Goal: Task Accomplishment & Management: Complete application form

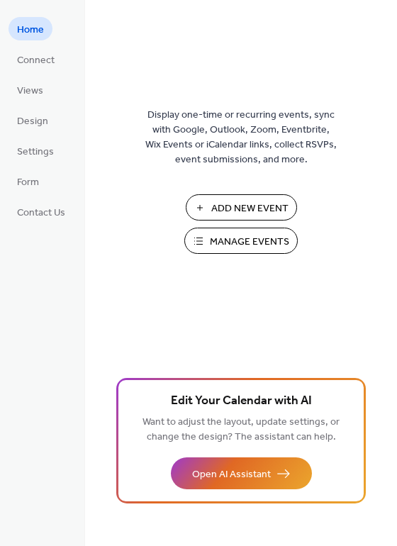
click at [260, 241] on span "Manage Events" at bounding box center [249, 242] width 79 height 15
click at [275, 242] on span "Manage Events" at bounding box center [249, 242] width 79 height 15
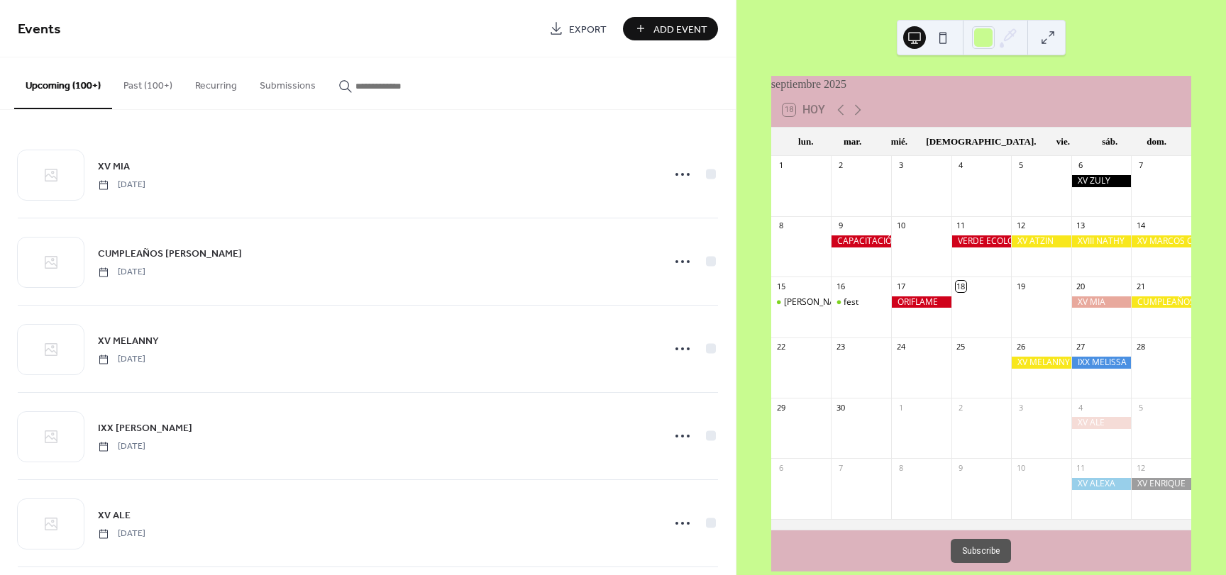
click at [688, 35] on span "Add Event" at bounding box center [680, 29] width 54 height 15
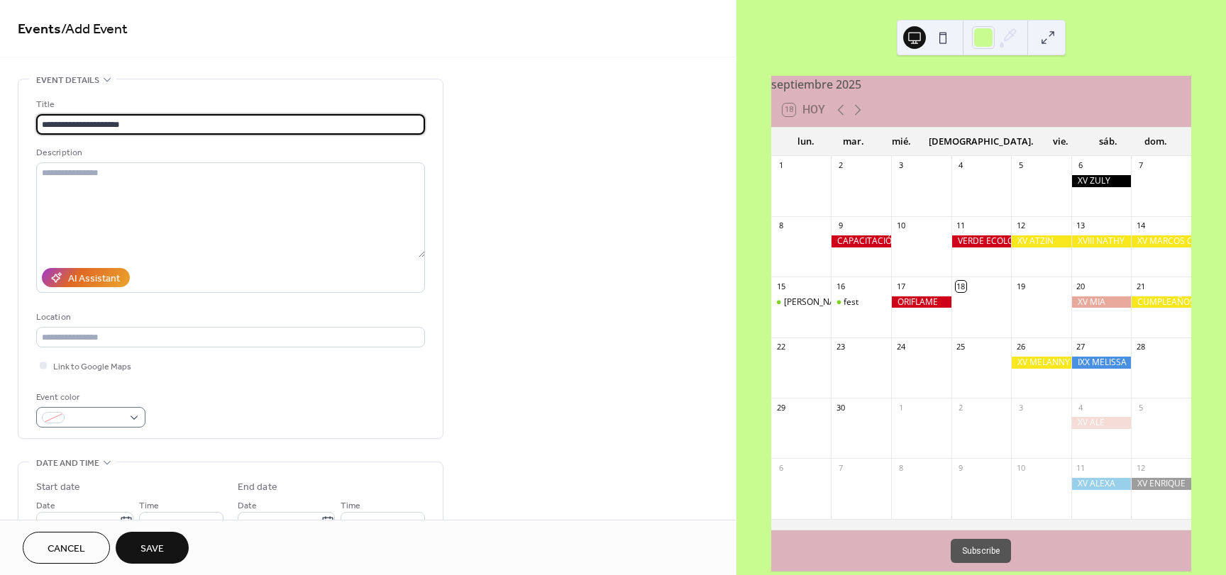
type input "**********"
click at [126, 419] on div at bounding box center [90, 417] width 109 height 21
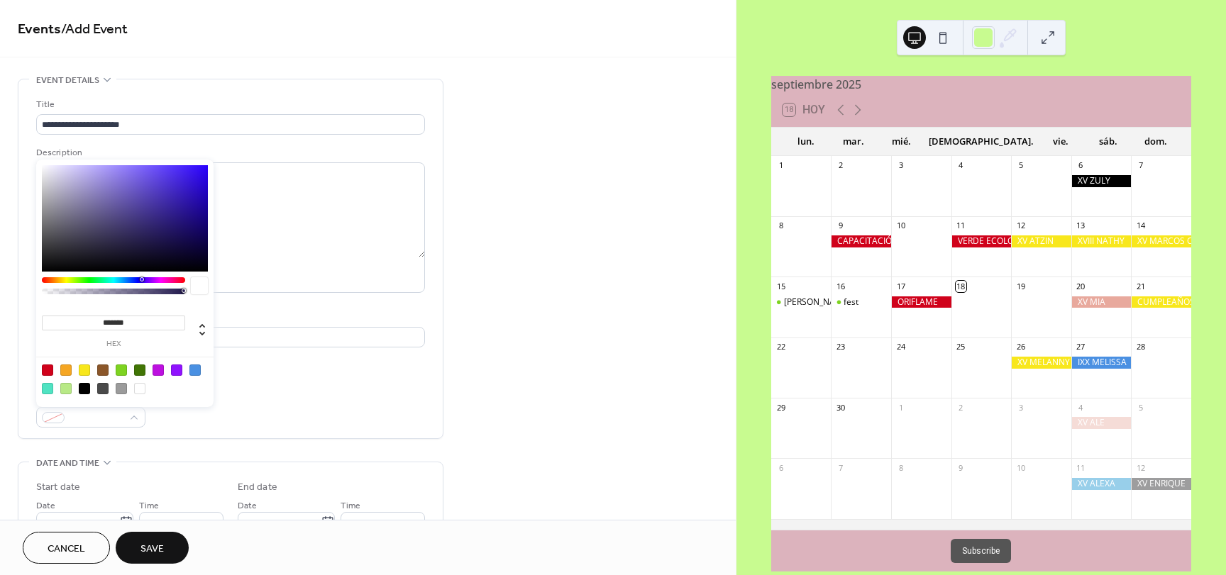
click at [135, 322] on input "*******" at bounding box center [113, 323] width 143 height 15
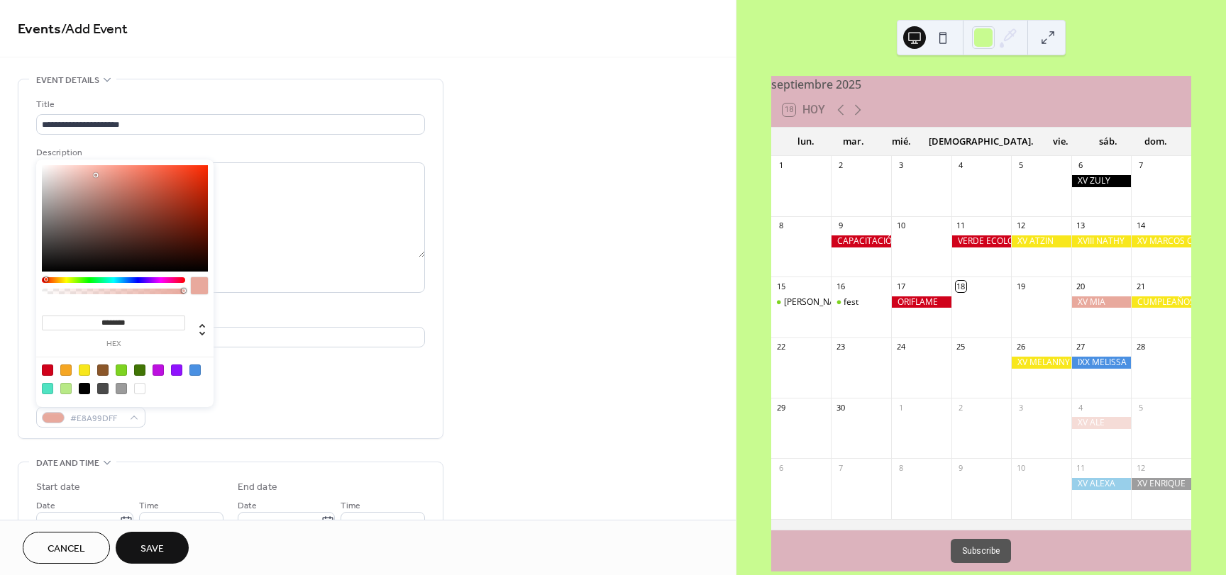
type input "*********"
click at [292, 406] on div "Event color #E8A99DFF" at bounding box center [230, 409] width 389 height 38
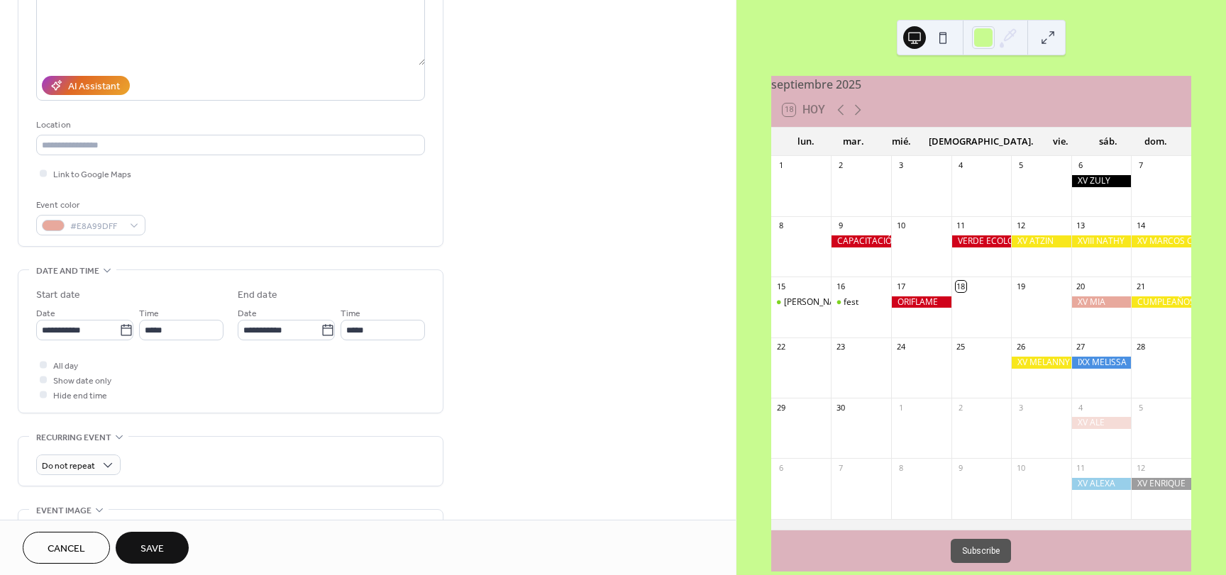
scroll to position [213, 0]
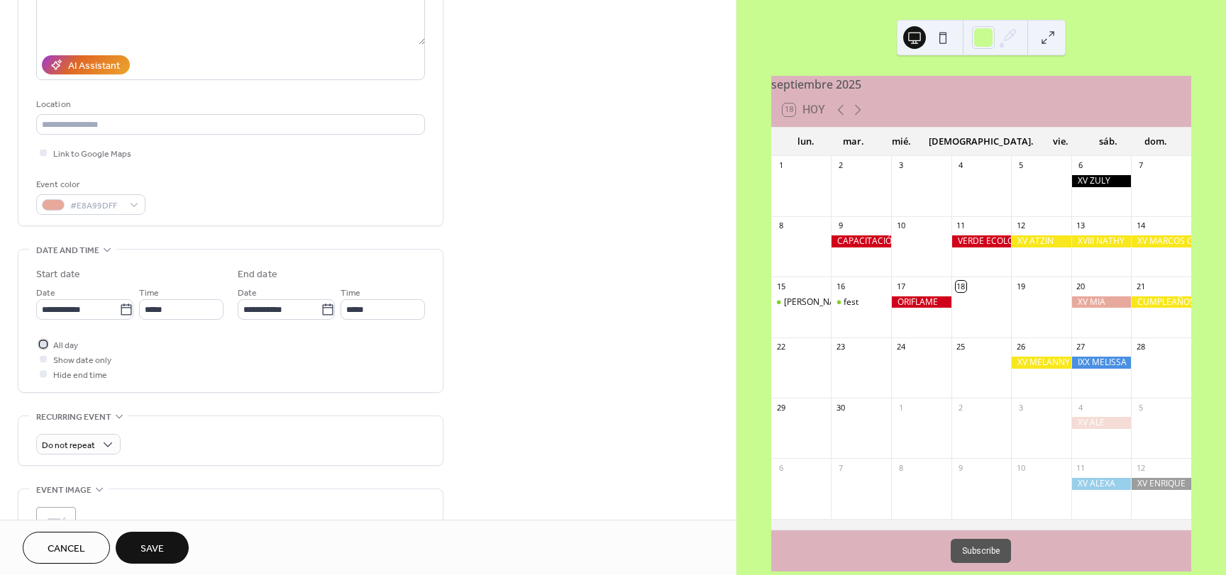
click at [40, 343] on div at bounding box center [43, 344] width 7 height 7
click at [96, 314] on input "**********" at bounding box center [77, 309] width 83 height 21
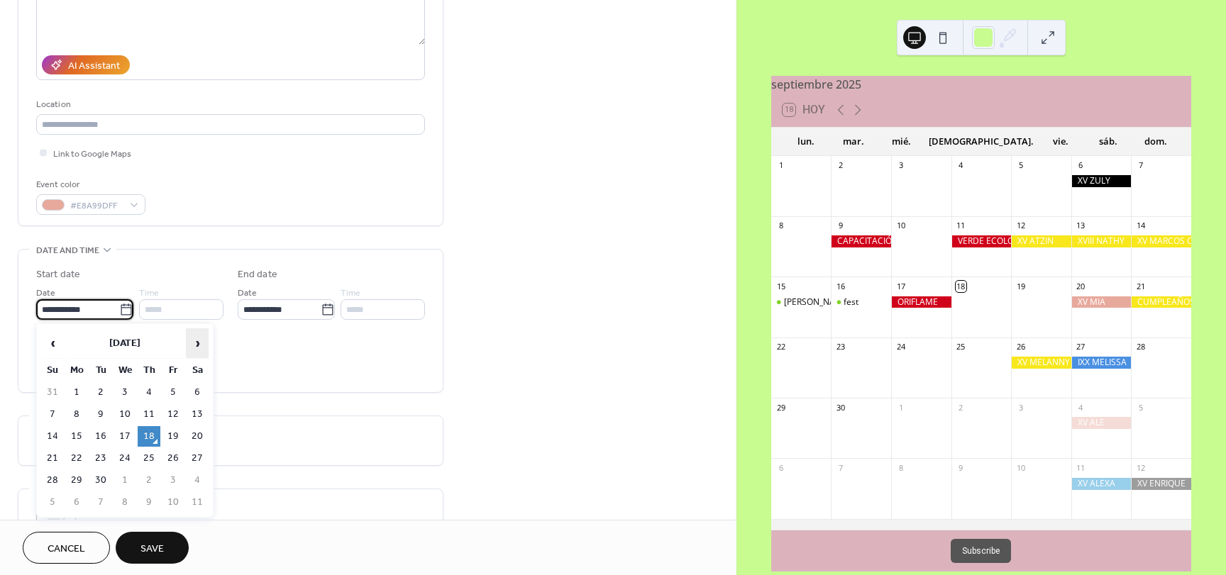
click at [201, 342] on span "›" at bounding box center [197, 343] width 21 height 28
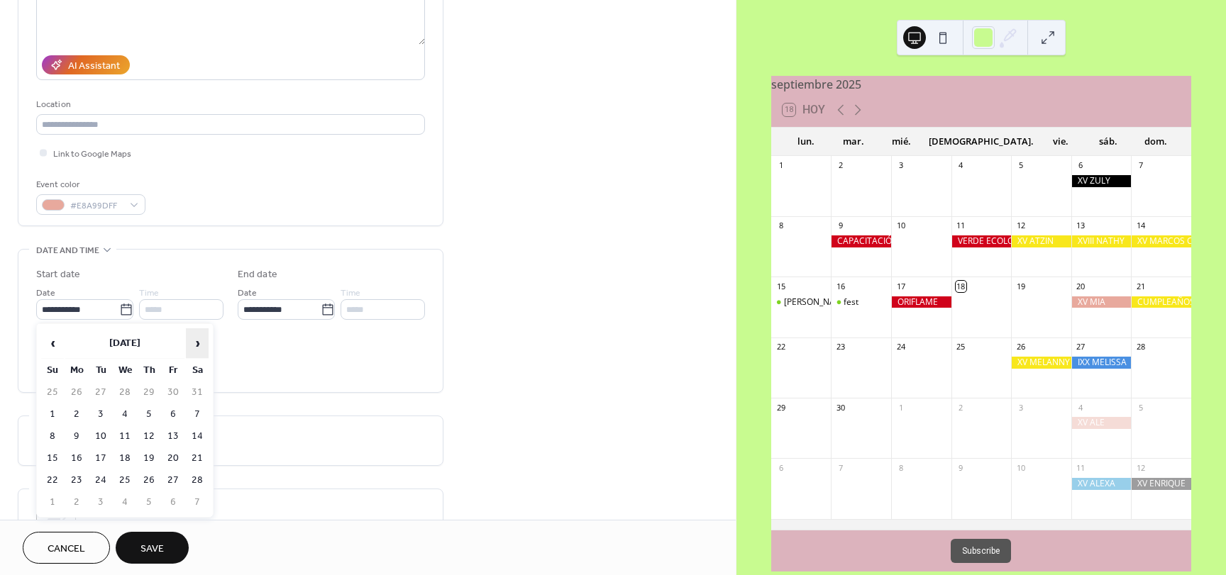
click at [201, 342] on span "›" at bounding box center [197, 343] width 21 height 28
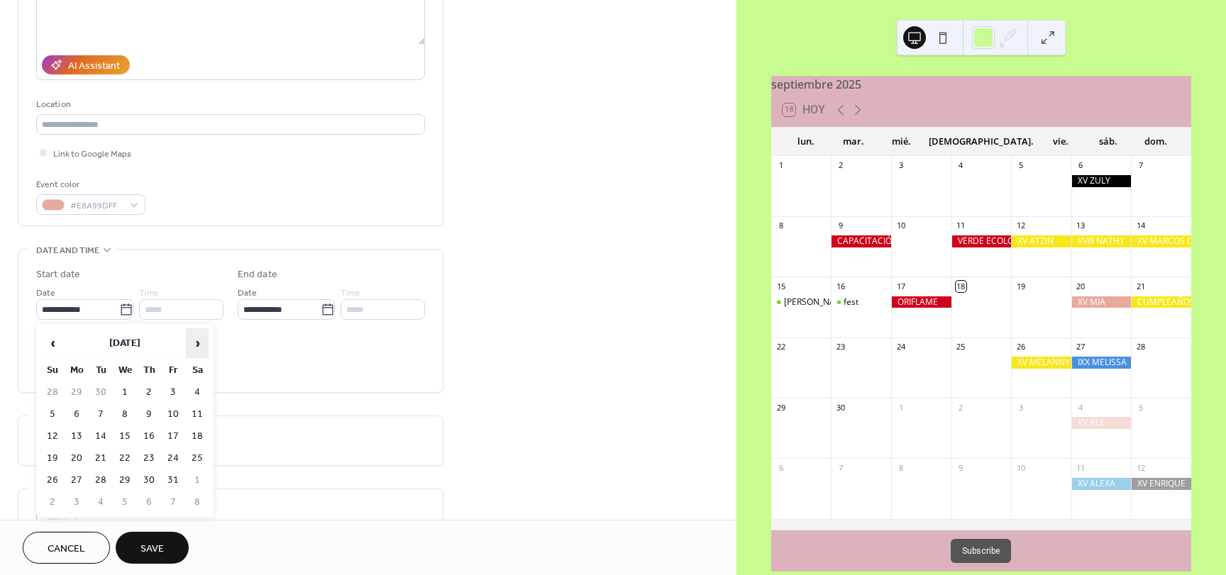
click at [201, 342] on span "›" at bounding box center [197, 343] width 21 height 28
click at [192, 418] on td "10" at bounding box center [197, 414] width 23 height 21
type input "**********"
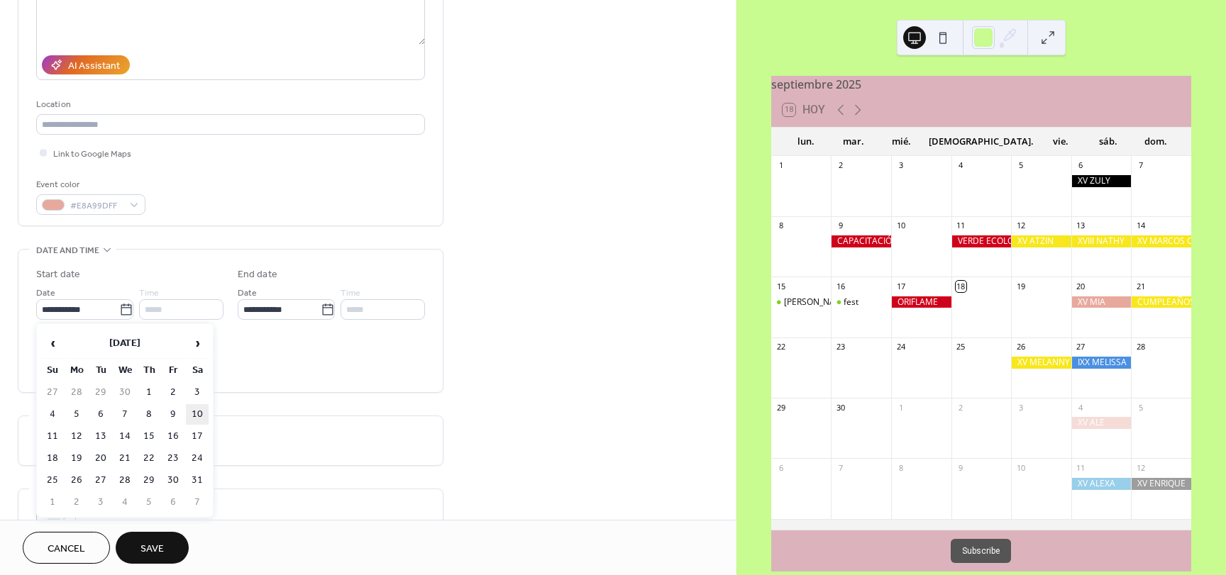
type input "**********"
click at [150, 553] on span "Save" at bounding box center [151, 549] width 23 height 15
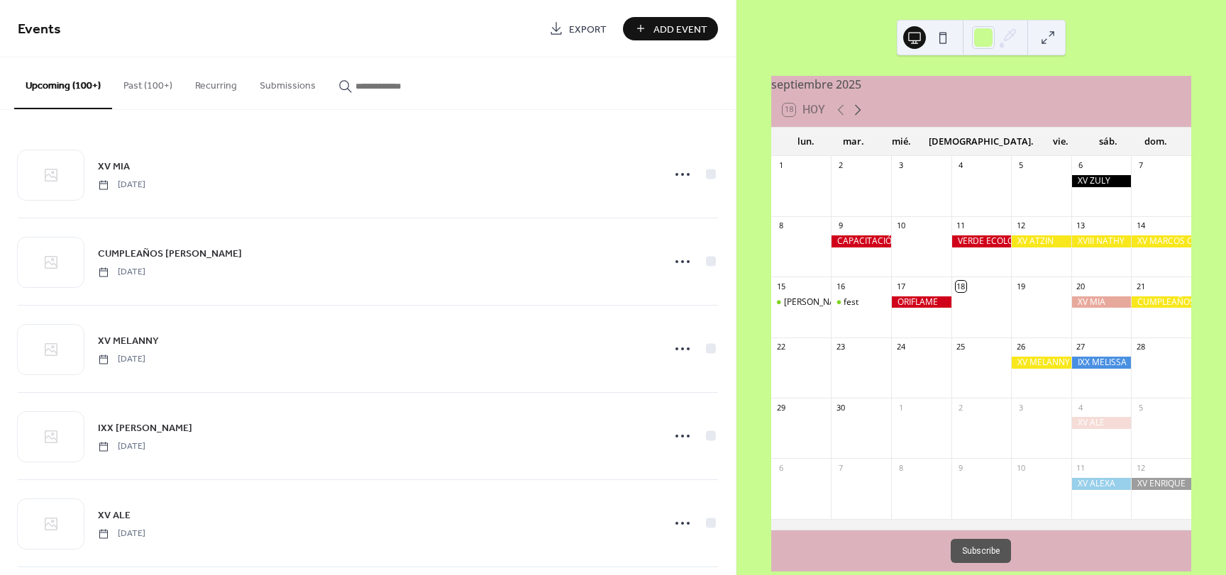
click at [856, 114] on icon at bounding box center [858, 110] width 6 height 11
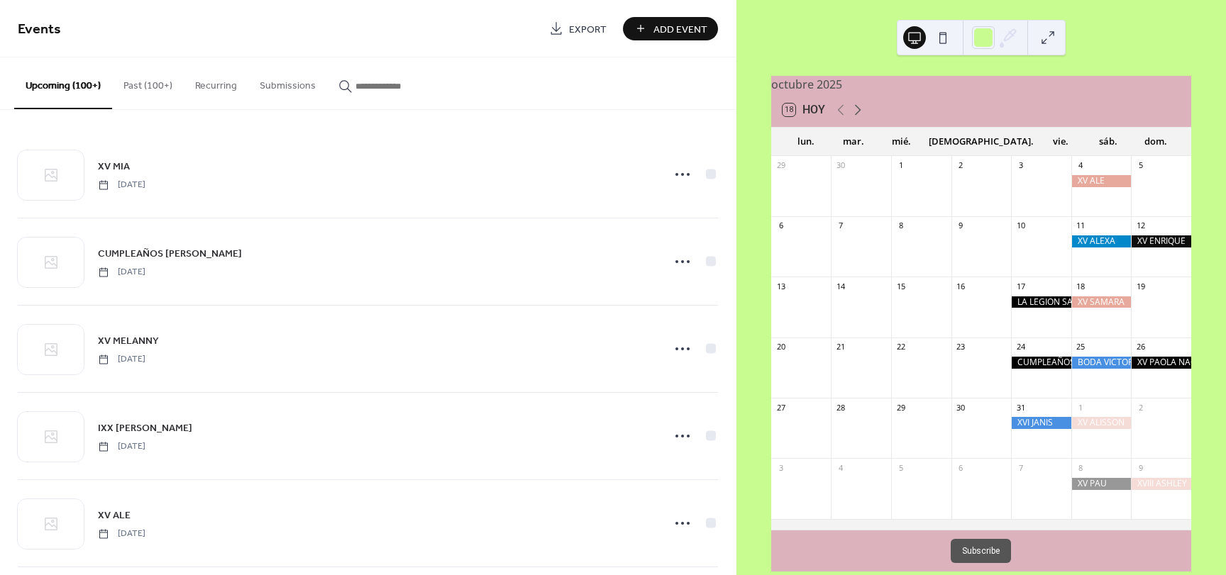
click at [856, 114] on icon at bounding box center [858, 110] width 6 height 11
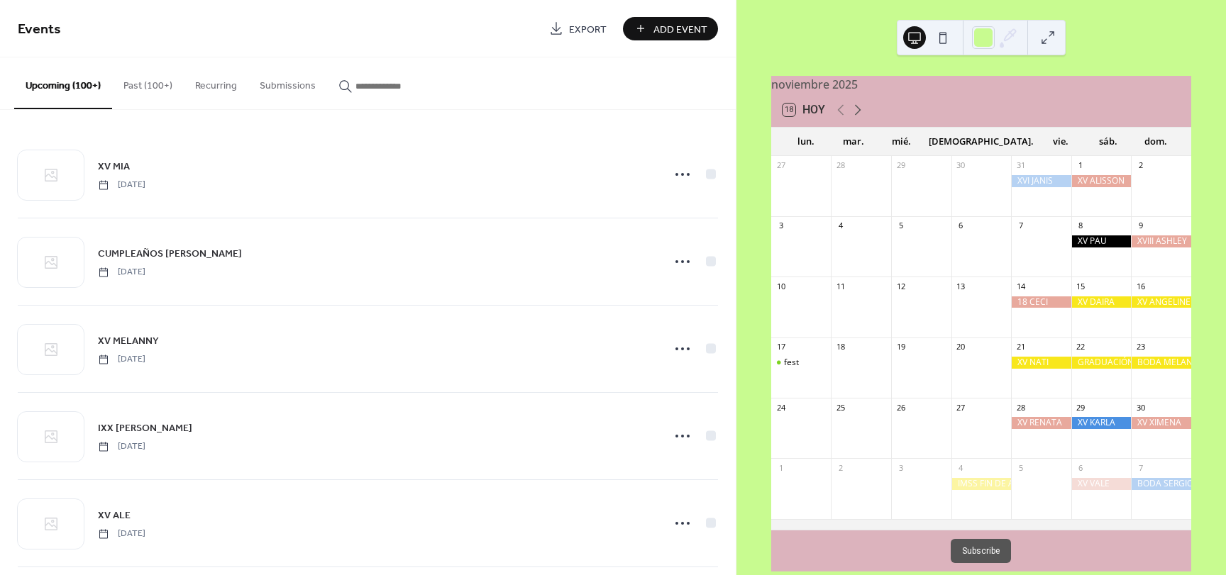
click at [856, 114] on icon at bounding box center [858, 110] width 6 height 11
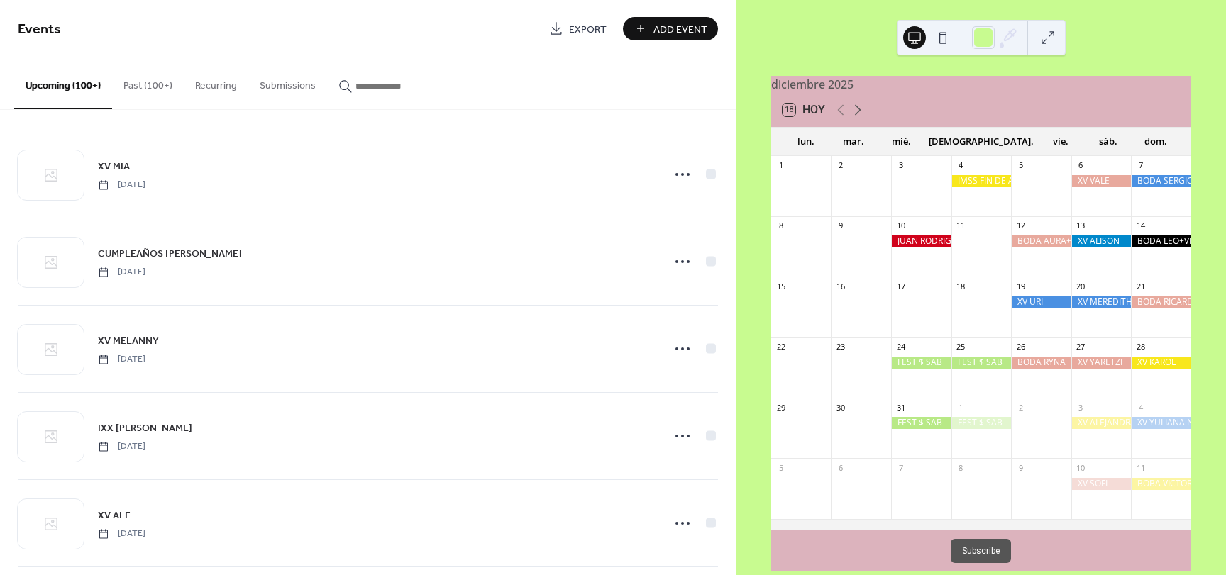
click at [856, 114] on icon at bounding box center [858, 110] width 6 height 11
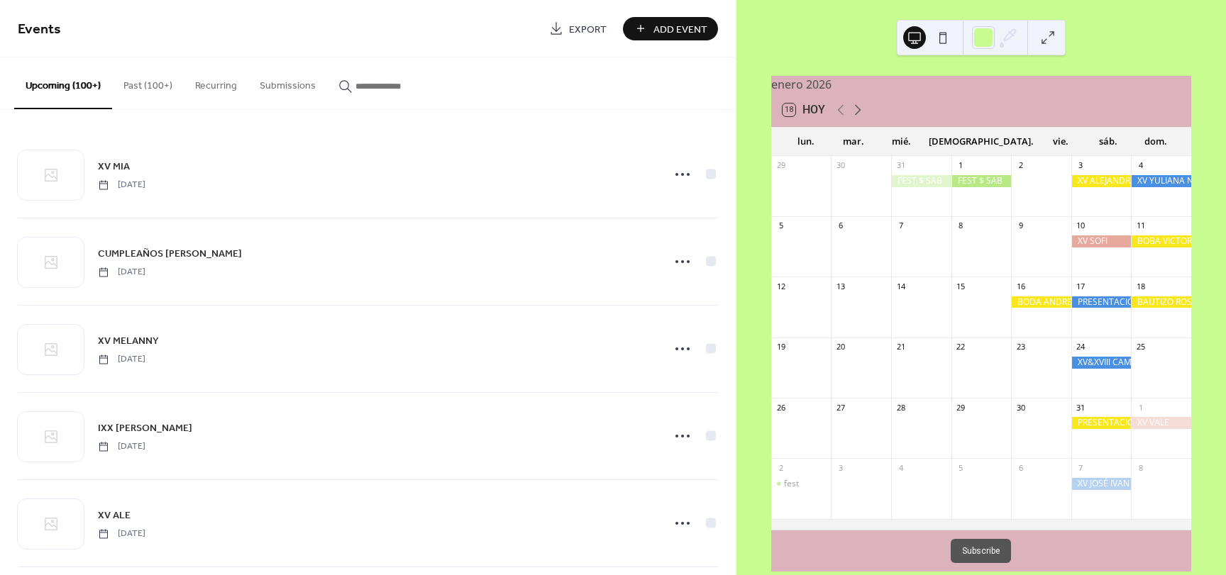
click at [856, 114] on icon at bounding box center [858, 110] width 6 height 11
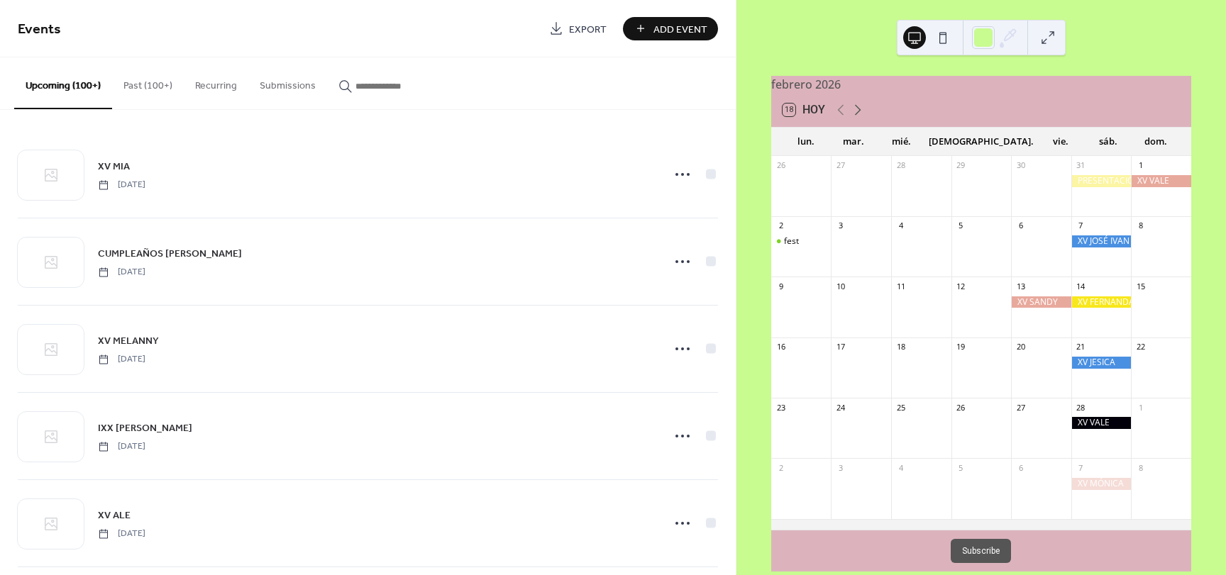
click at [856, 114] on icon at bounding box center [858, 110] width 6 height 11
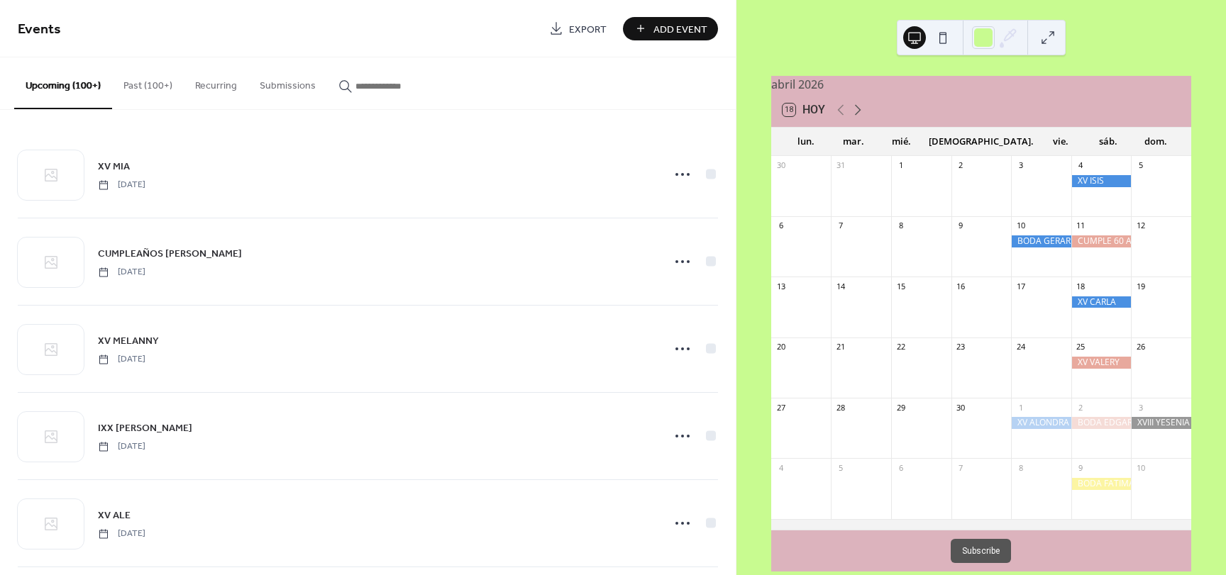
click at [856, 114] on icon at bounding box center [858, 110] width 6 height 11
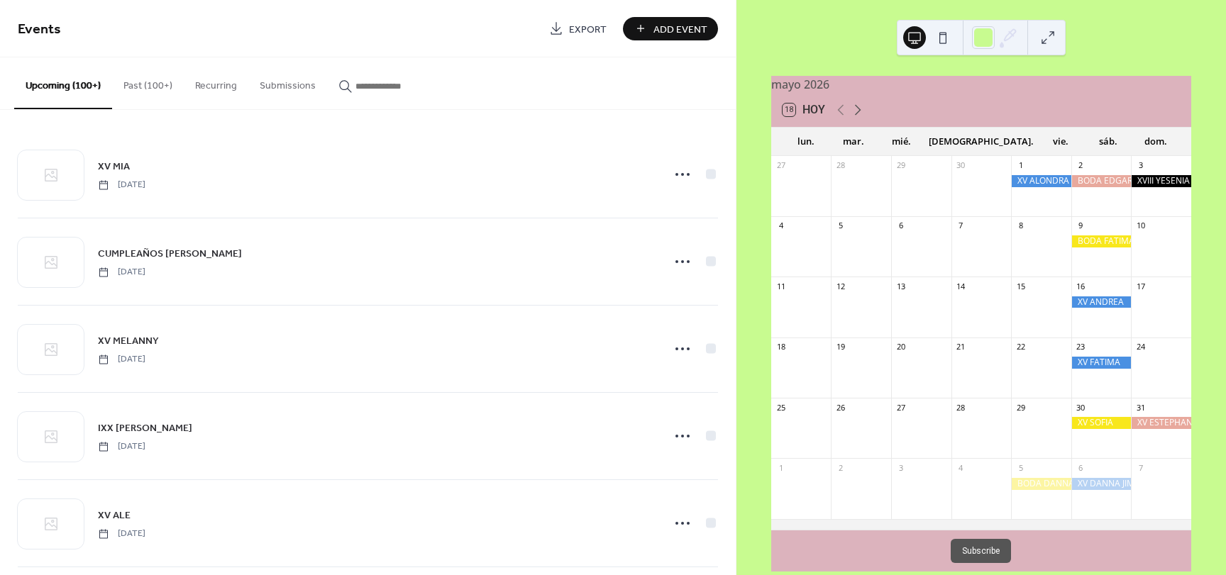
click at [856, 114] on icon at bounding box center [858, 110] width 6 height 11
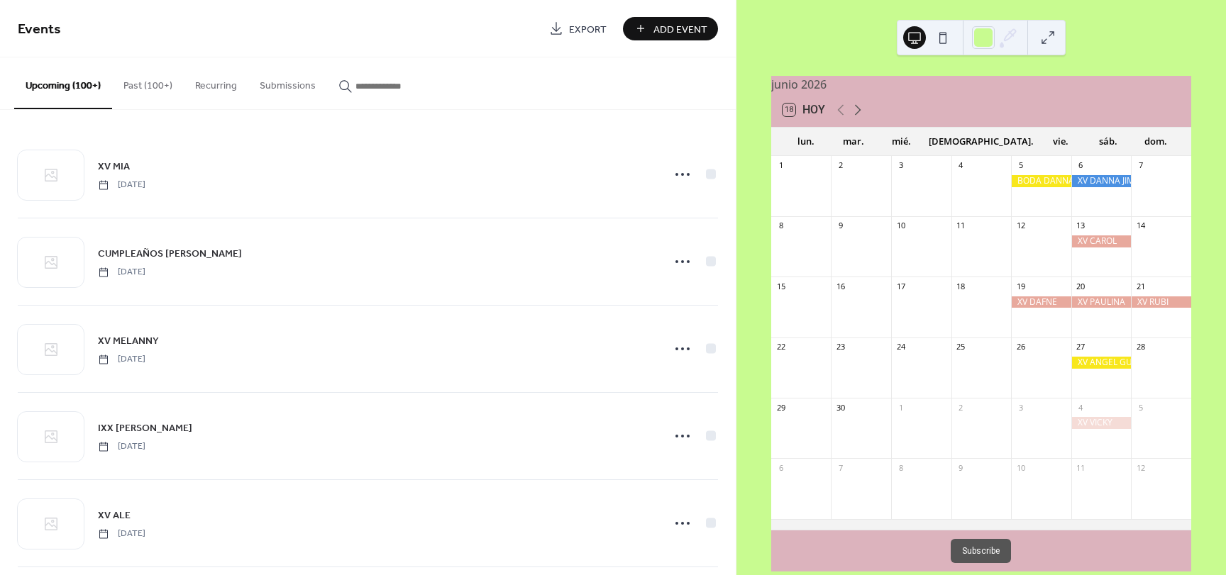
click at [856, 114] on icon at bounding box center [858, 110] width 6 height 11
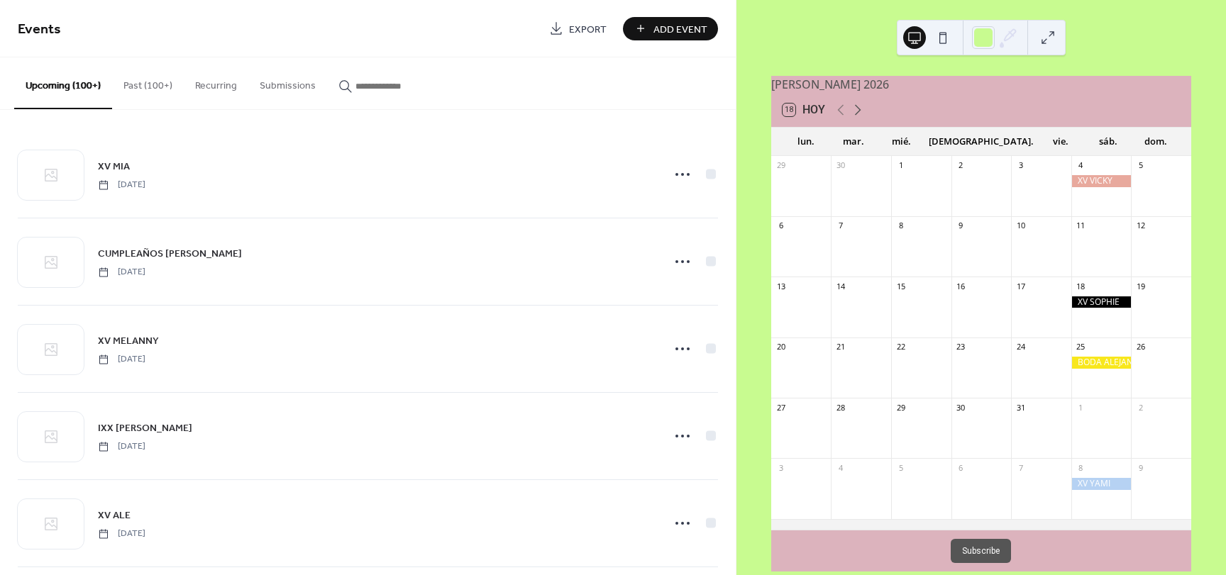
click at [856, 114] on icon at bounding box center [858, 110] width 6 height 11
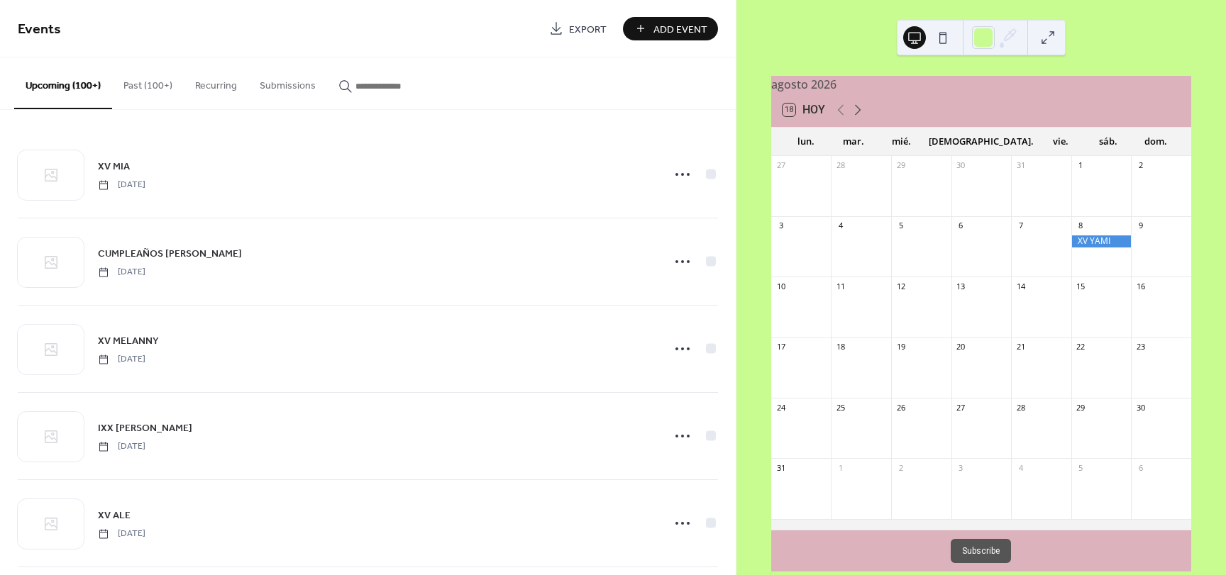
click at [856, 114] on icon at bounding box center [858, 110] width 6 height 11
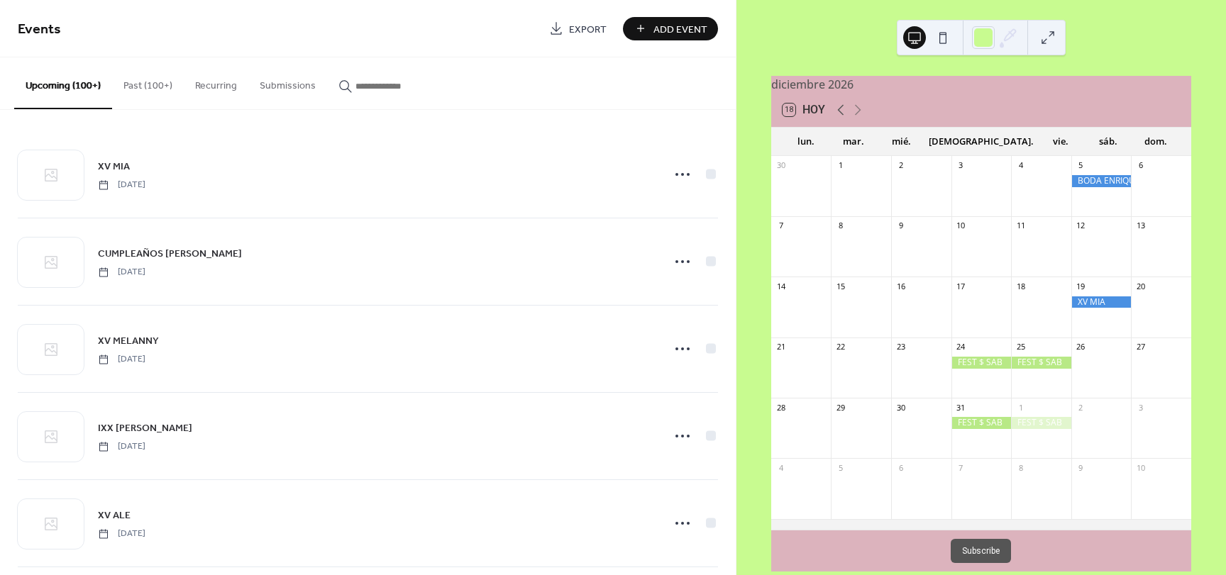
click at [839, 116] on icon at bounding box center [840, 110] width 6 height 11
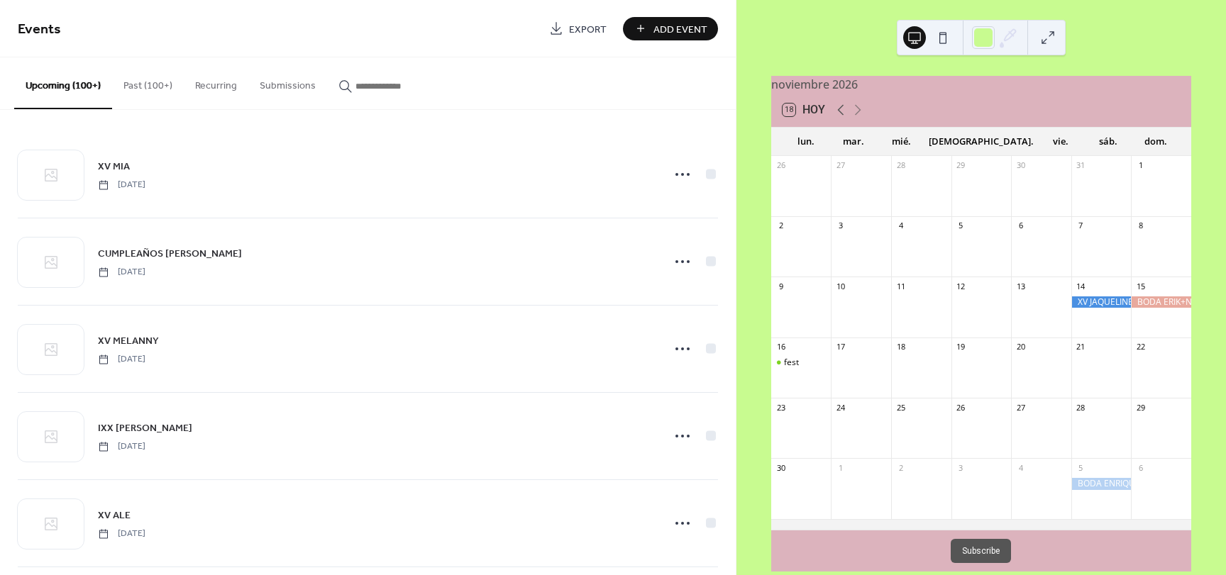
click at [839, 116] on icon at bounding box center [840, 110] width 6 height 11
click at [861, 118] on icon at bounding box center [857, 109] width 17 height 17
click at [844, 117] on icon at bounding box center [840, 109] width 17 height 17
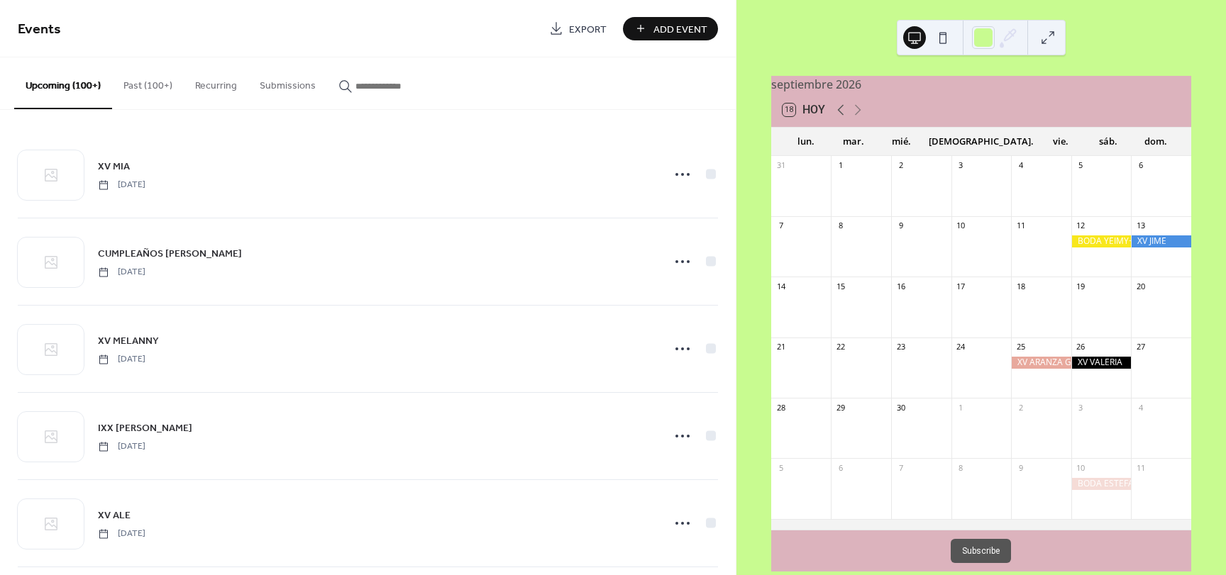
click at [844, 117] on icon at bounding box center [840, 109] width 17 height 17
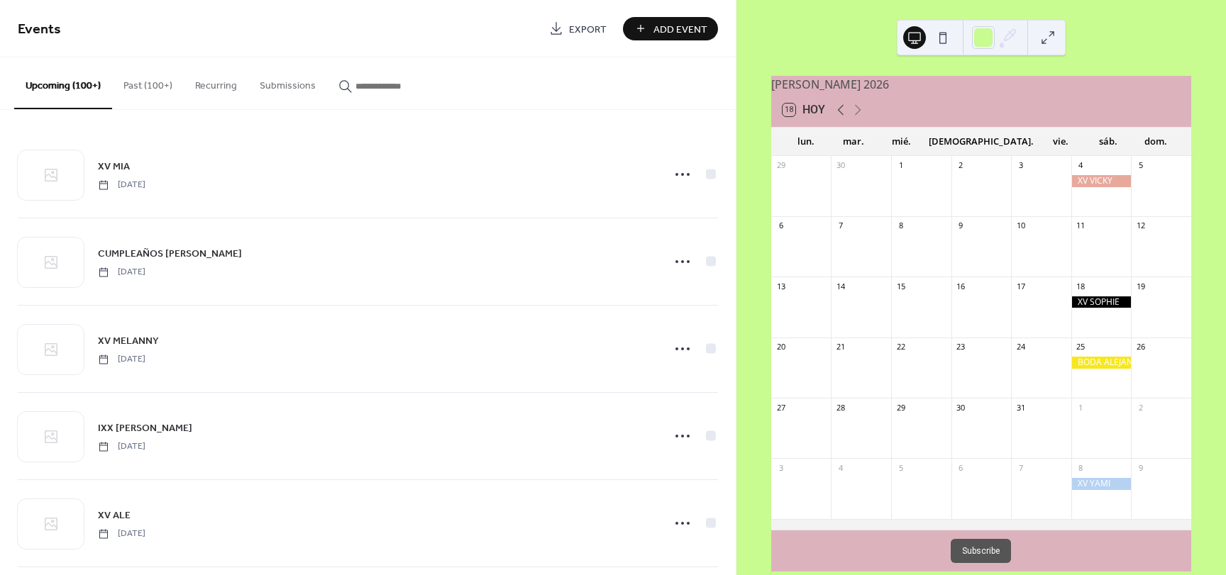
click at [844, 117] on icon at bounding box center [840, 109] width 17 height 17
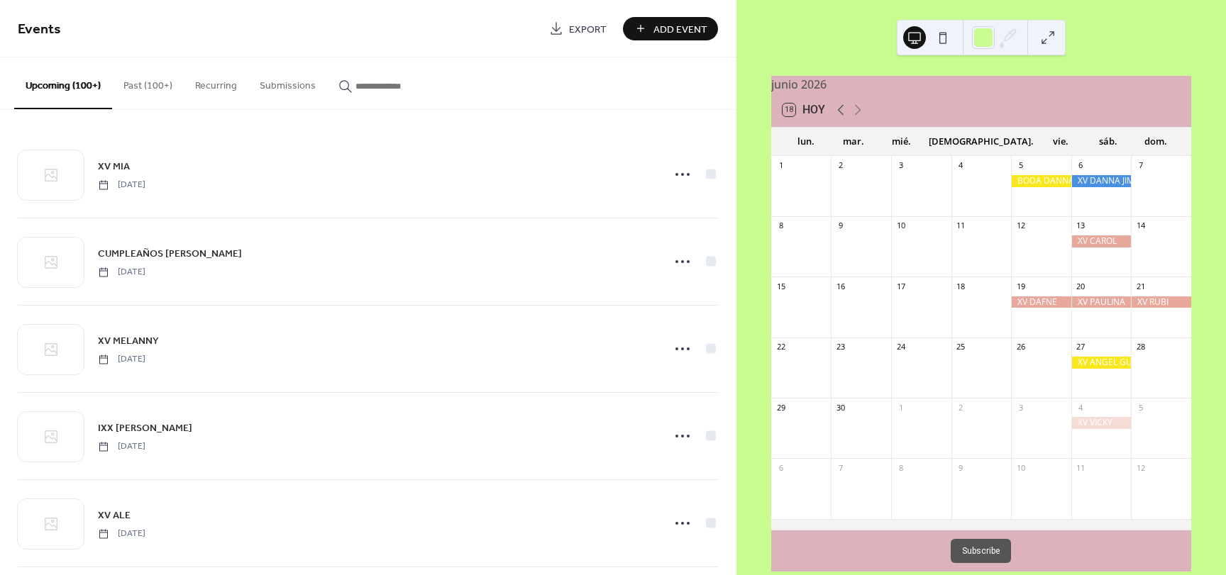
click at [844, 117] on icon at bounding box center [840, 109] width 17 height 17
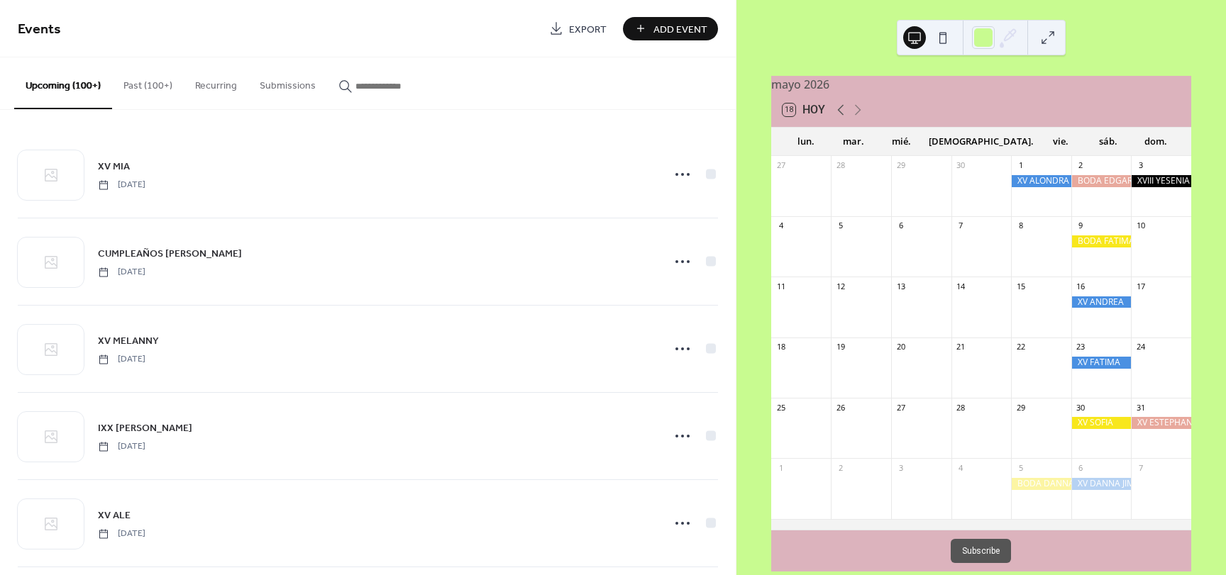
click at [844, 117] on icon at bounding box center [840, 109] width 17 height 17
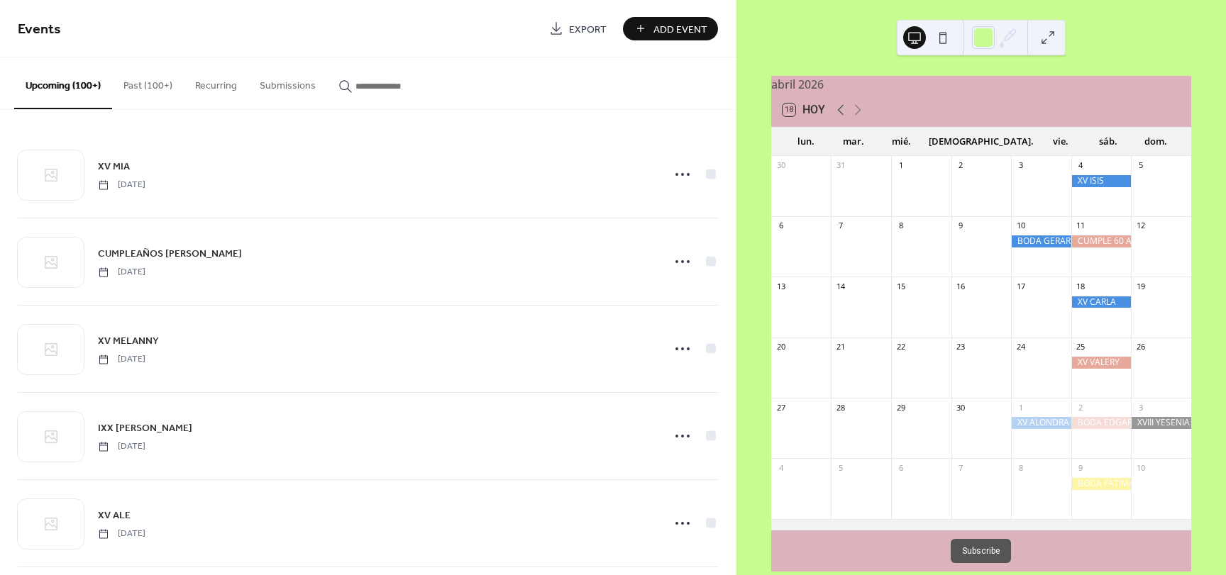
click at [844, 117] on icon at bounding box center [840, 109] width 17 height 17
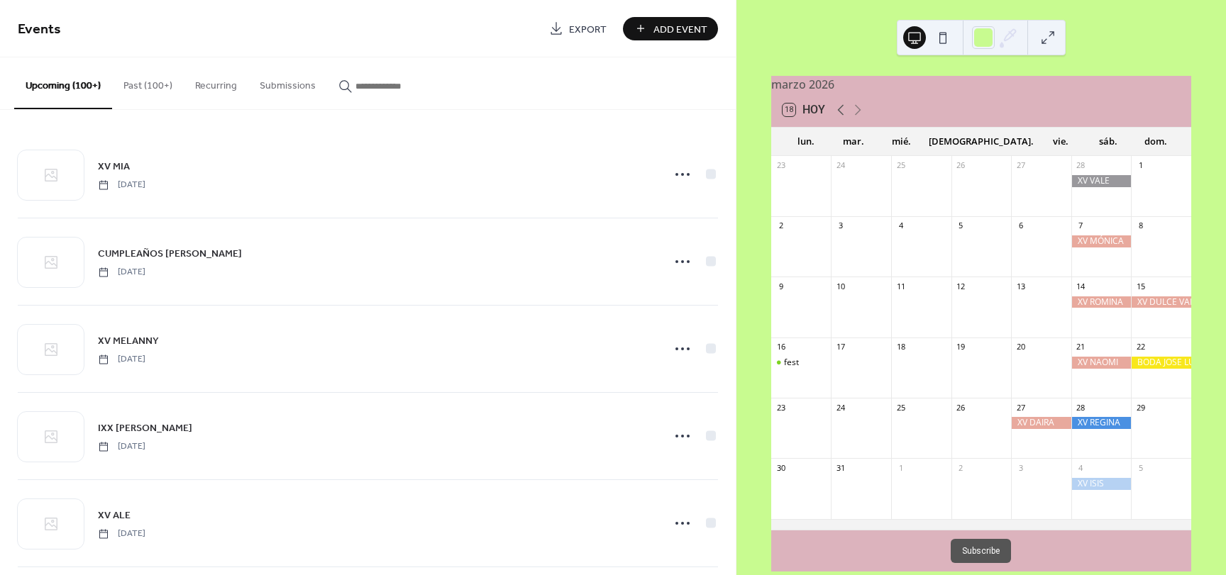
click at [844, 117] on icon at bounding box center [840, 109] width 17 height 17
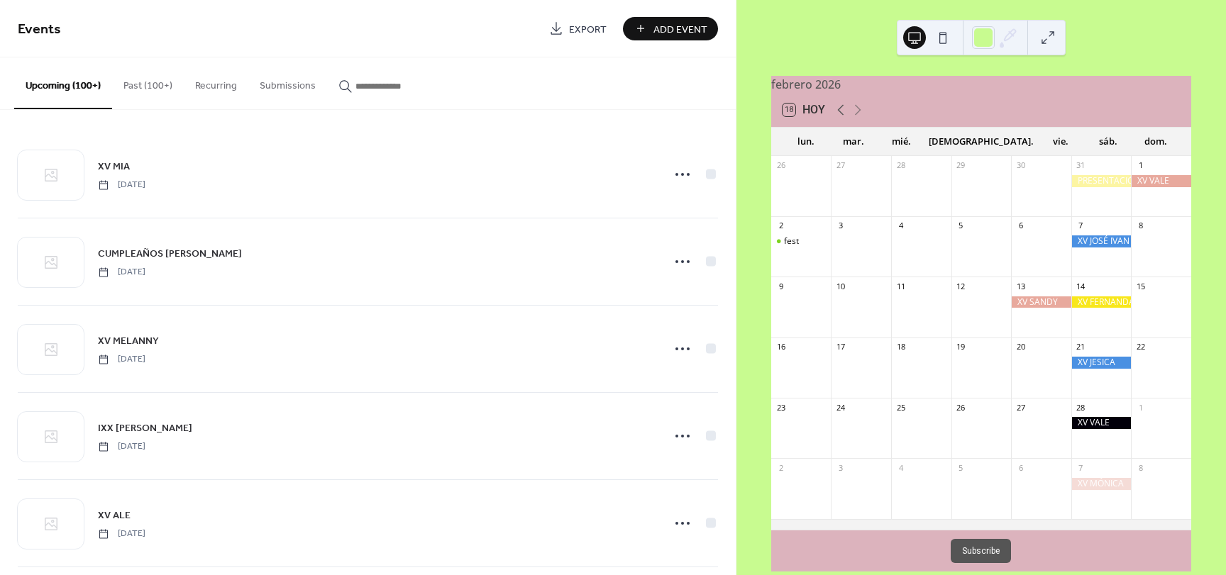
click at [844, 117] on icon at bounding box center [840, 109] width 17 height 17
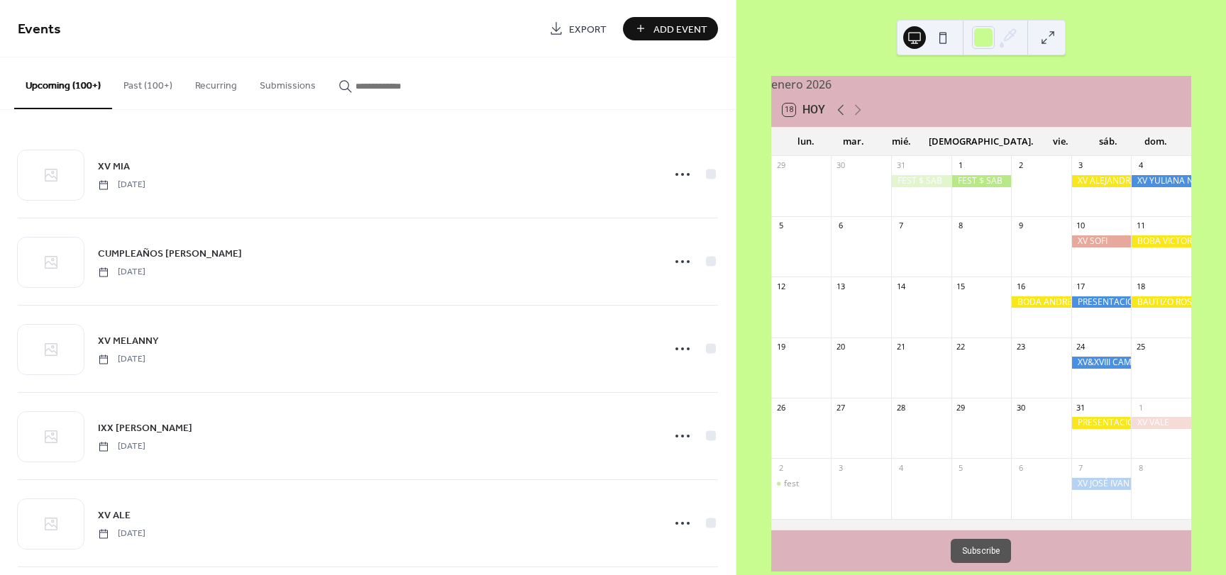
click at [844, 117] on icon at bounding box center [840, 109] width 17 height 17
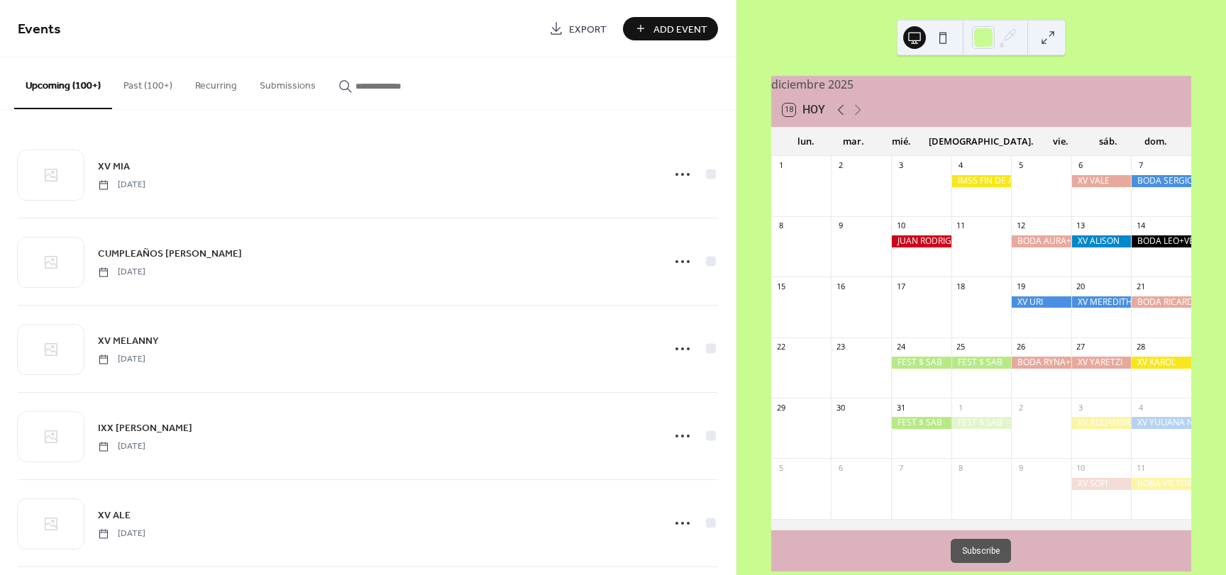
click at [844, 117] on icon at bounding box center [840, 109] width 17 height 17
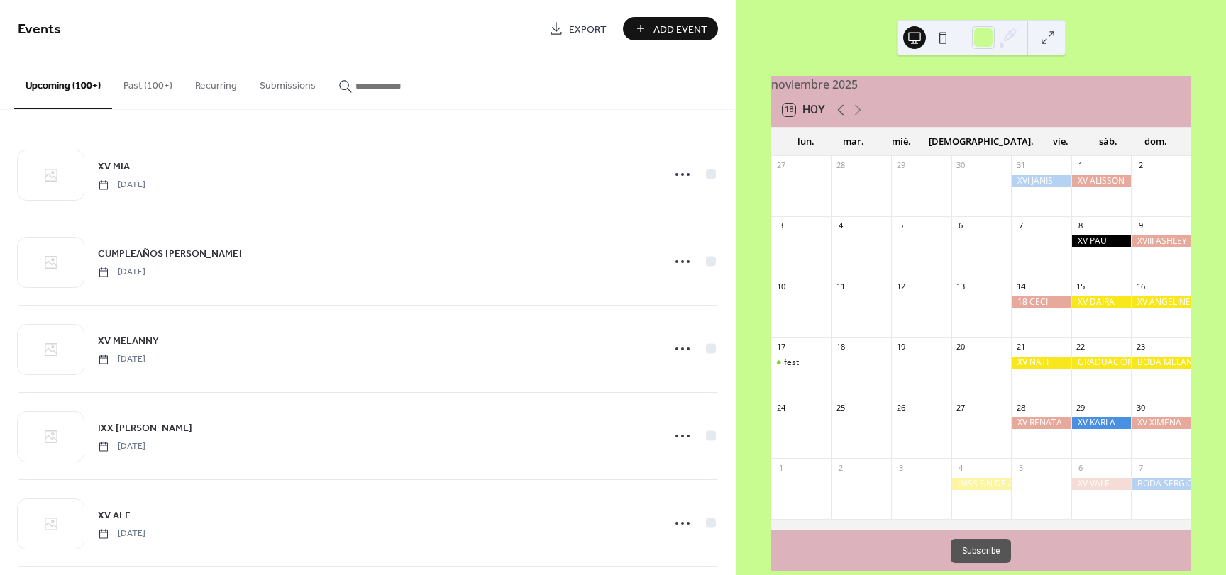
click at [844, 117] on icon at bounding box center [840, 109] width 17 height 17
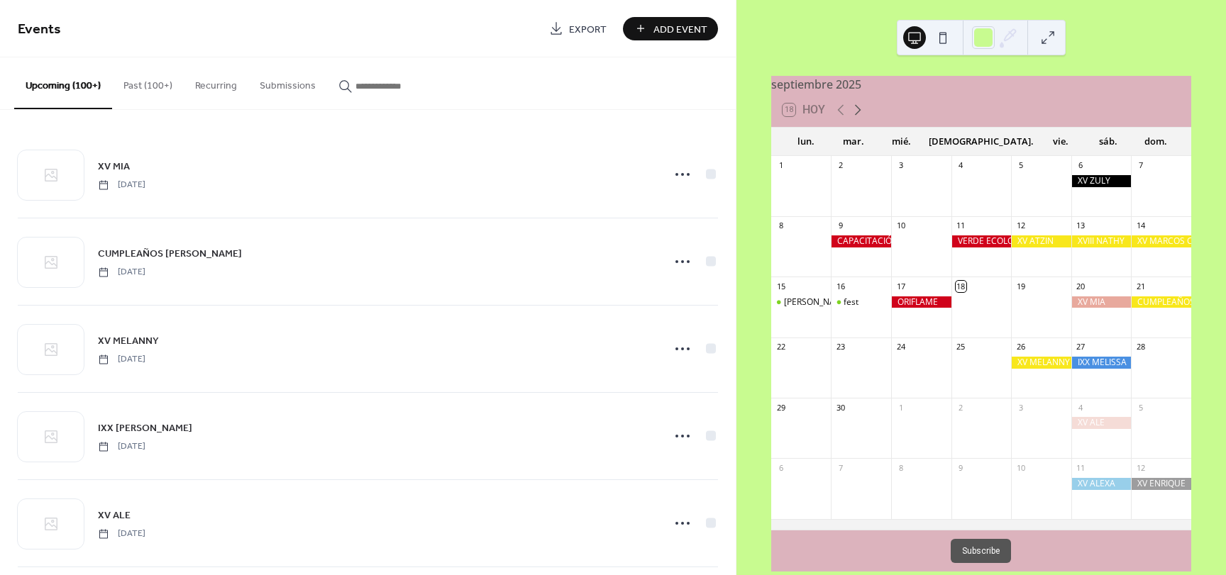
click at [863, 118] on icon at bounding box center [857, 109] width 17 height 17
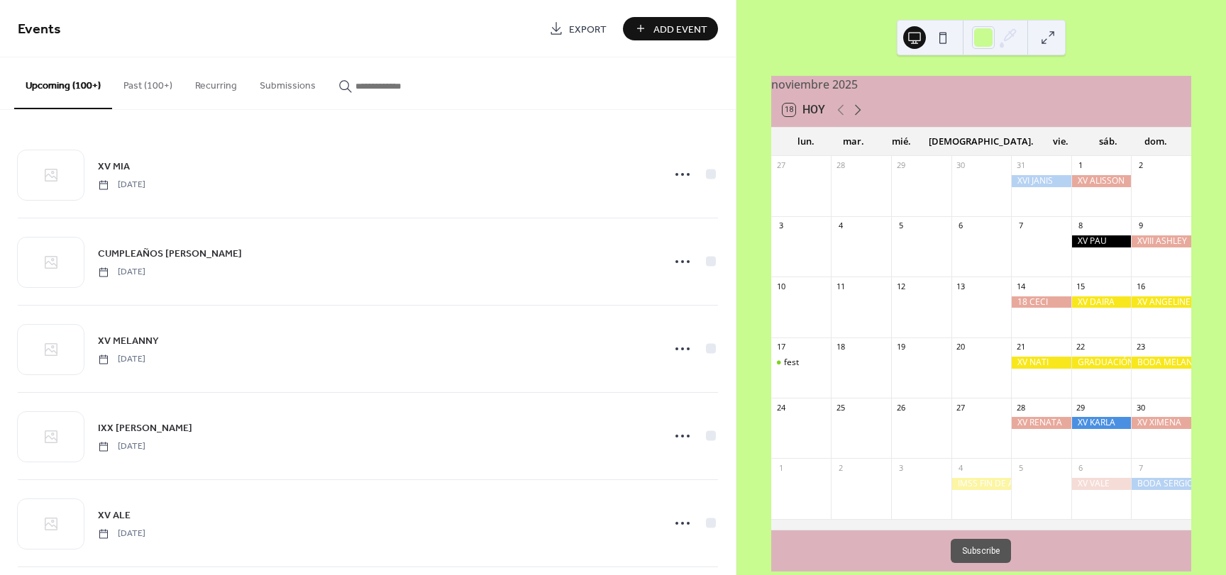
click at [863, 118] on icon at bounding box center [857, 109] width 17 height 17
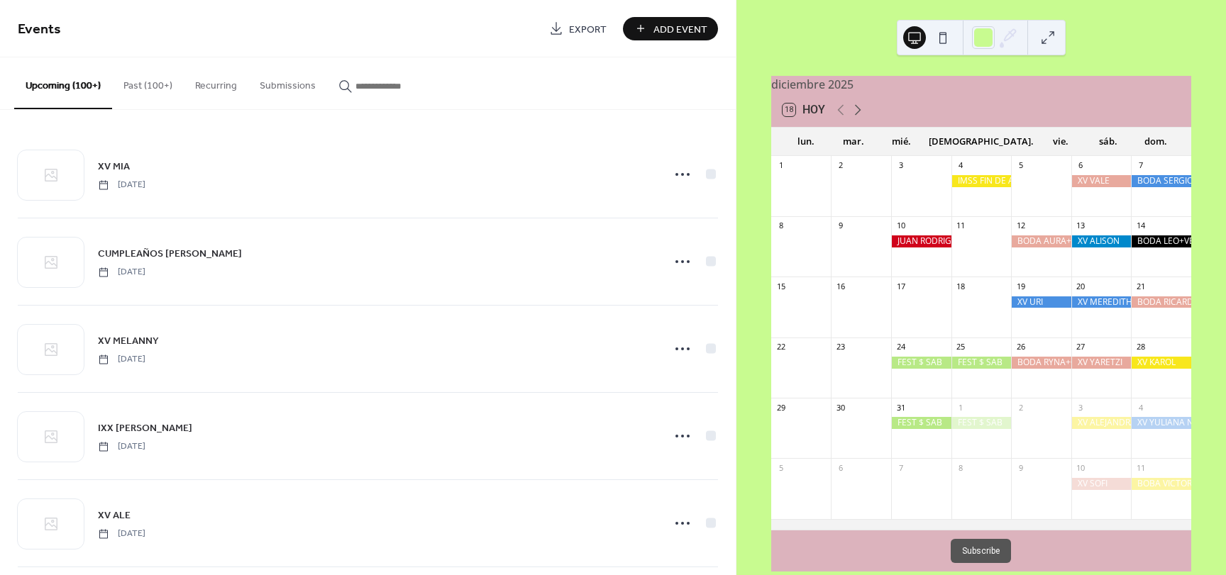
click at [863, 118] on icon at bounding box center [857, 109] width 17 height 17
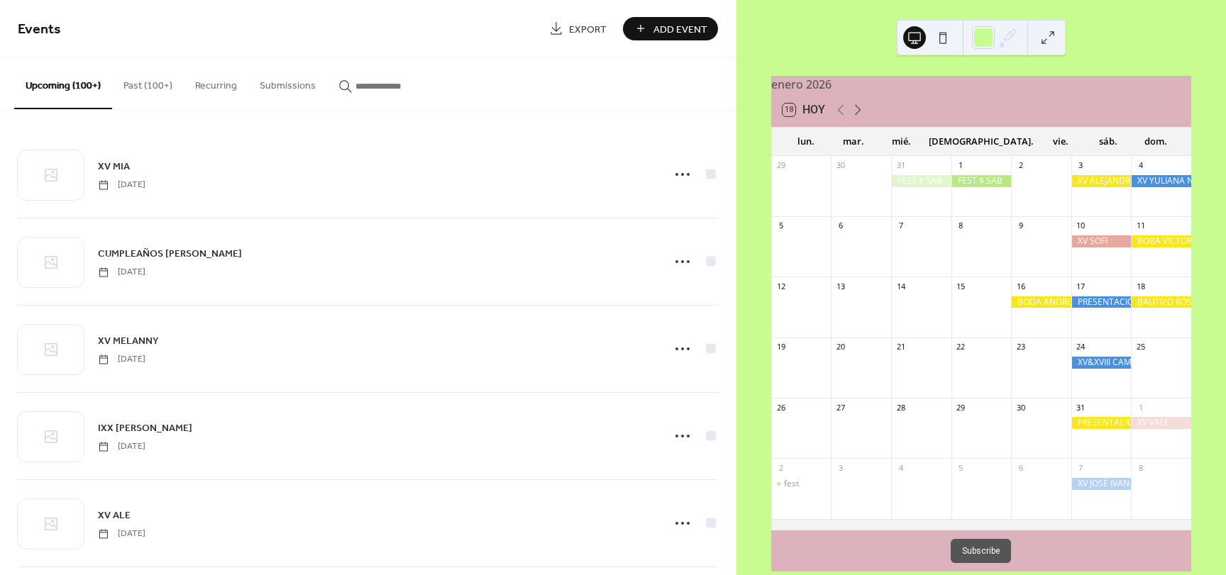
click at [863, 118] on icon at bounding box center [857, 109] width 17 height 17
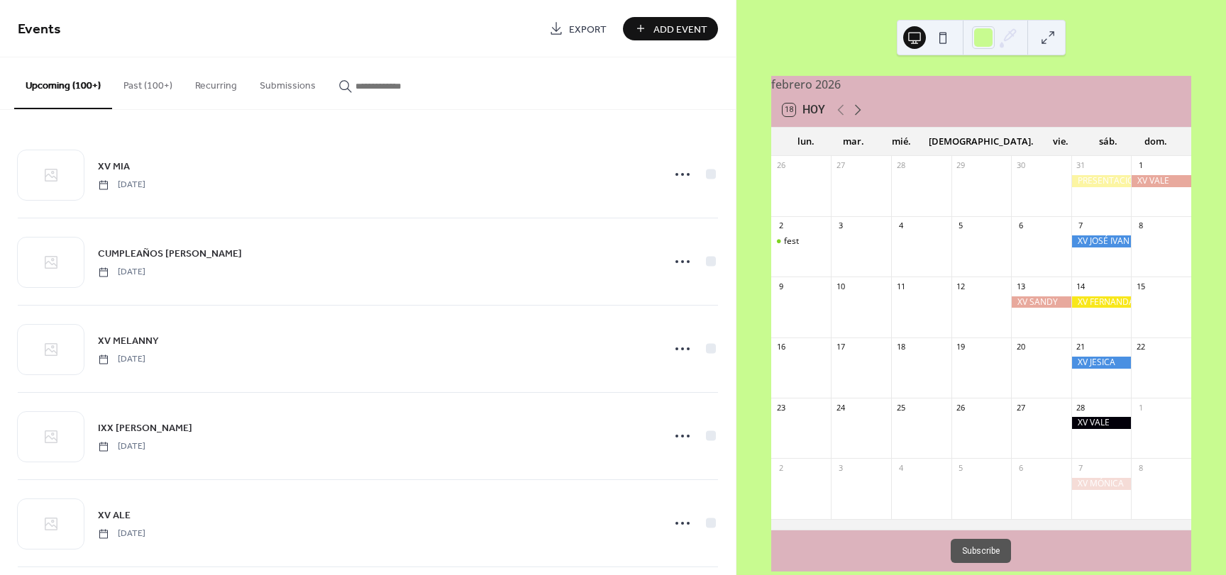
click at [863, 118] on icon at bounding box center [857, 109] width 17 height 17
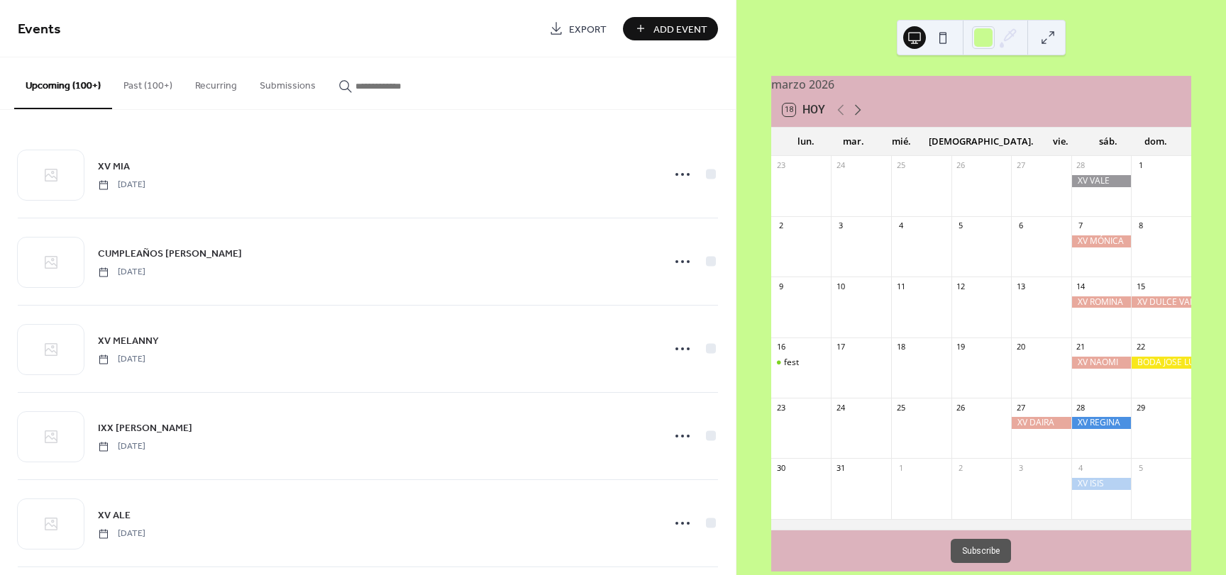
click at [863, 118] on icon at bounding box center [857, 109] width 17 height 17
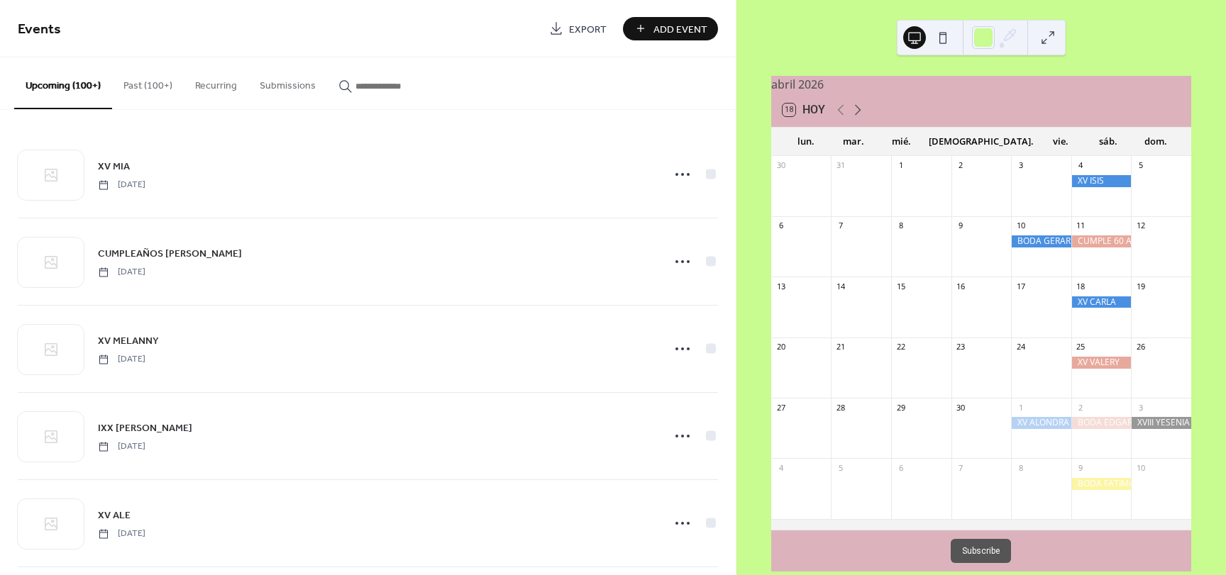
click at [863, 118] on icon at bounding box center [857, 109] width 17 height 17
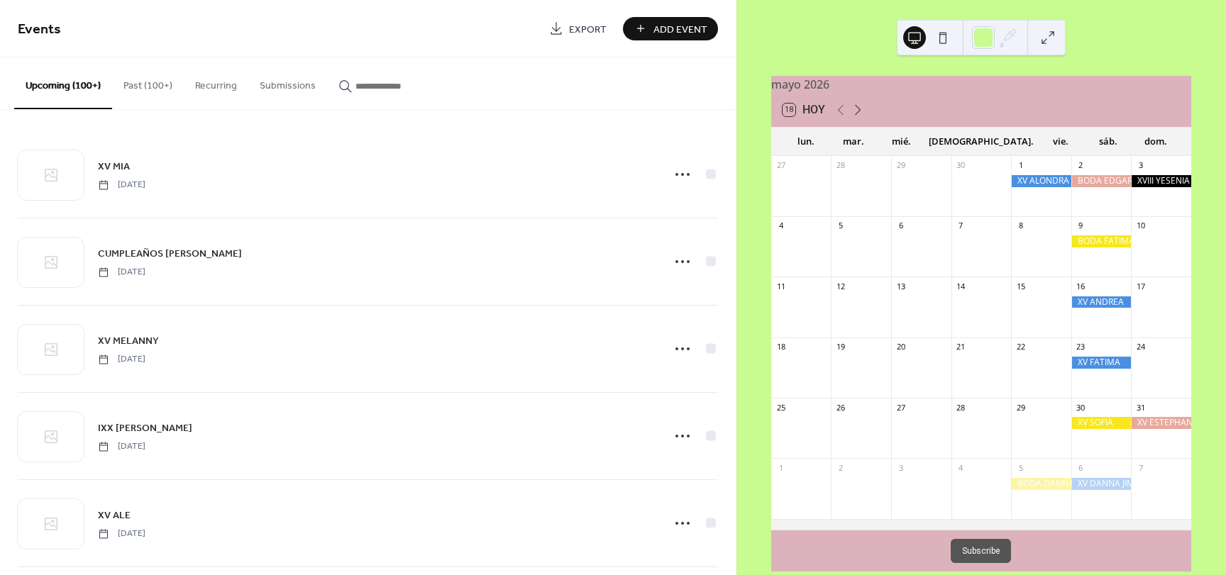
click at [863, 118] on icon at bounding box center [857, 109] width 17 height 17
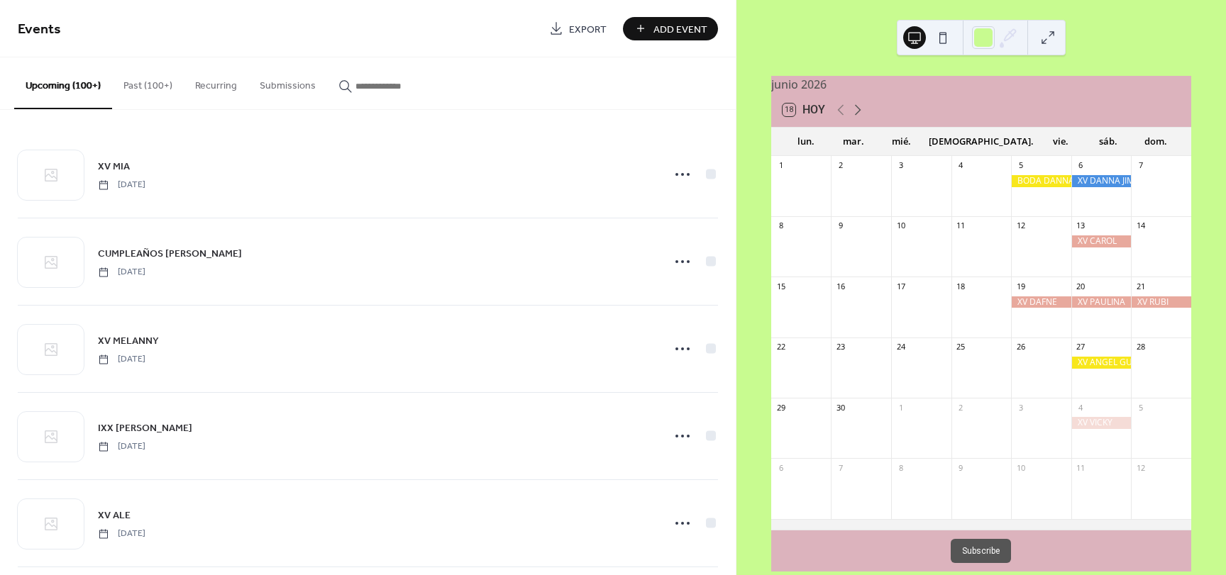
click at [863, 118] on icon at bounding box center [857, 109] width 17 height 17
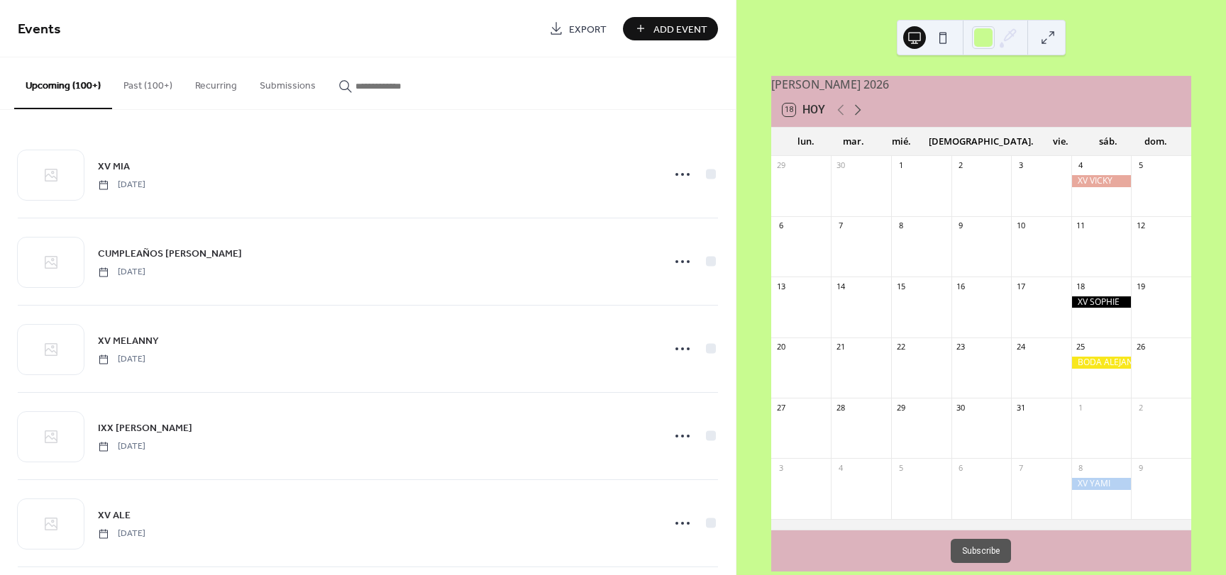
click at [863, 118] on icon at bounding box center [857, 109] width 17 height 17
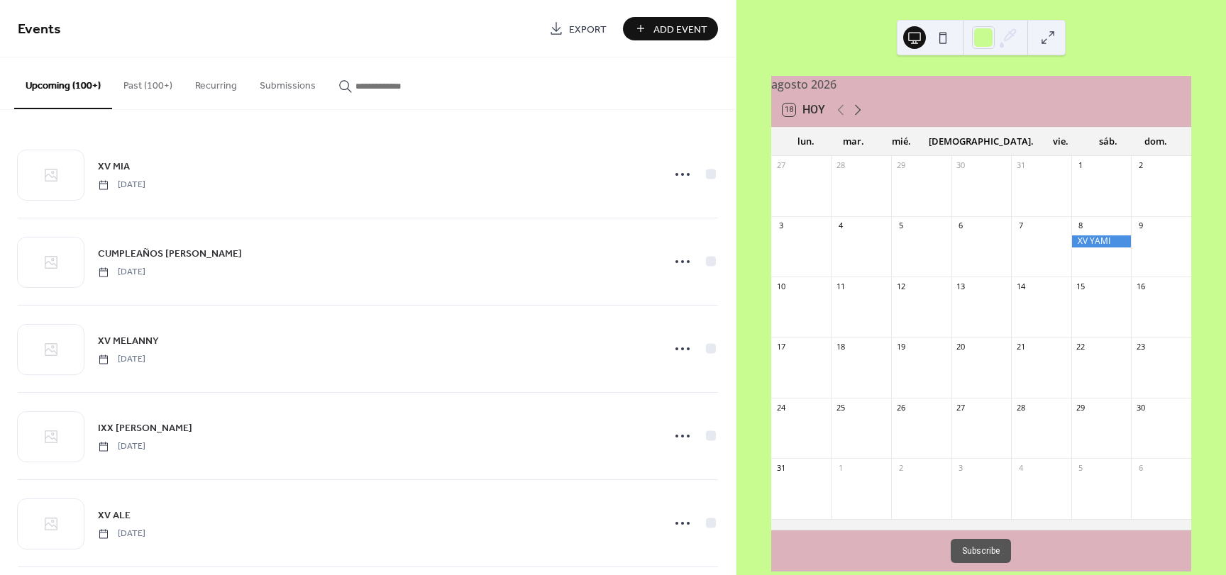
click at [863, 118] on icon at bounding box center [857, 109] width 17 height 17
